Goal: Find specific page/section: Find specific page/section

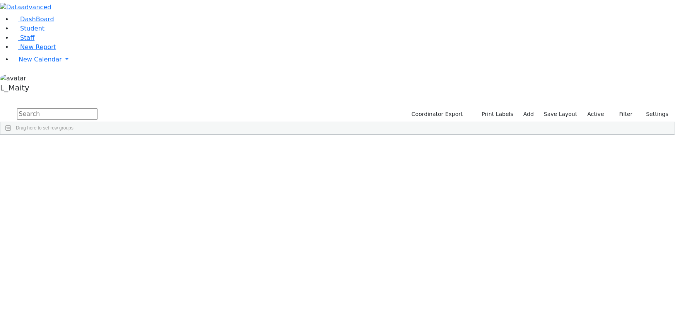
scroll to position [271, 0]
click at [33, 32] on span "Student" at bounding box center [32, 28] width 24 height 7
click at [43, 32] on link "Student" at bounding box center [28, 28] width 32 height 7
